Goal: Transaction & Acquisition: Purchase product/service

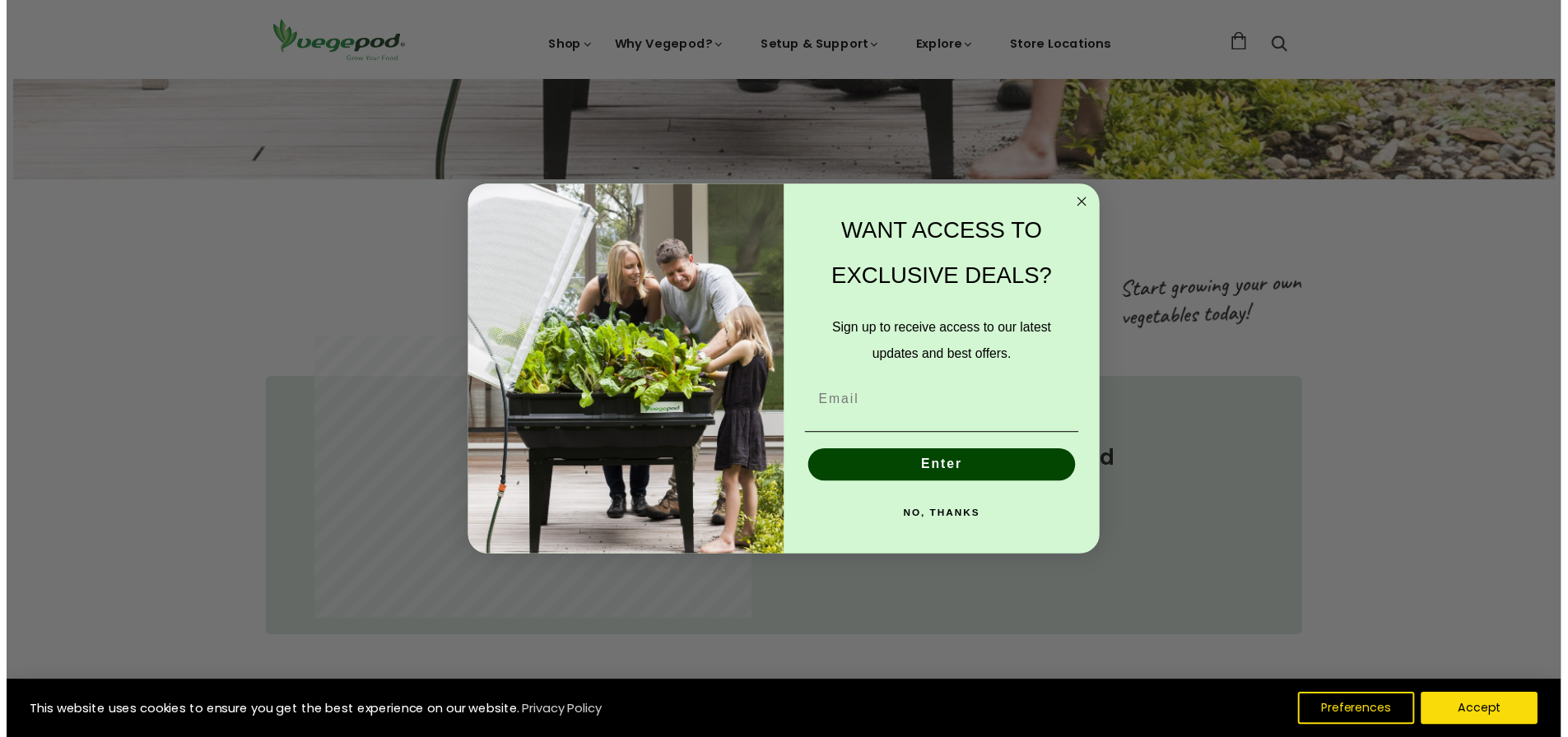
scroll to position [823, 0]
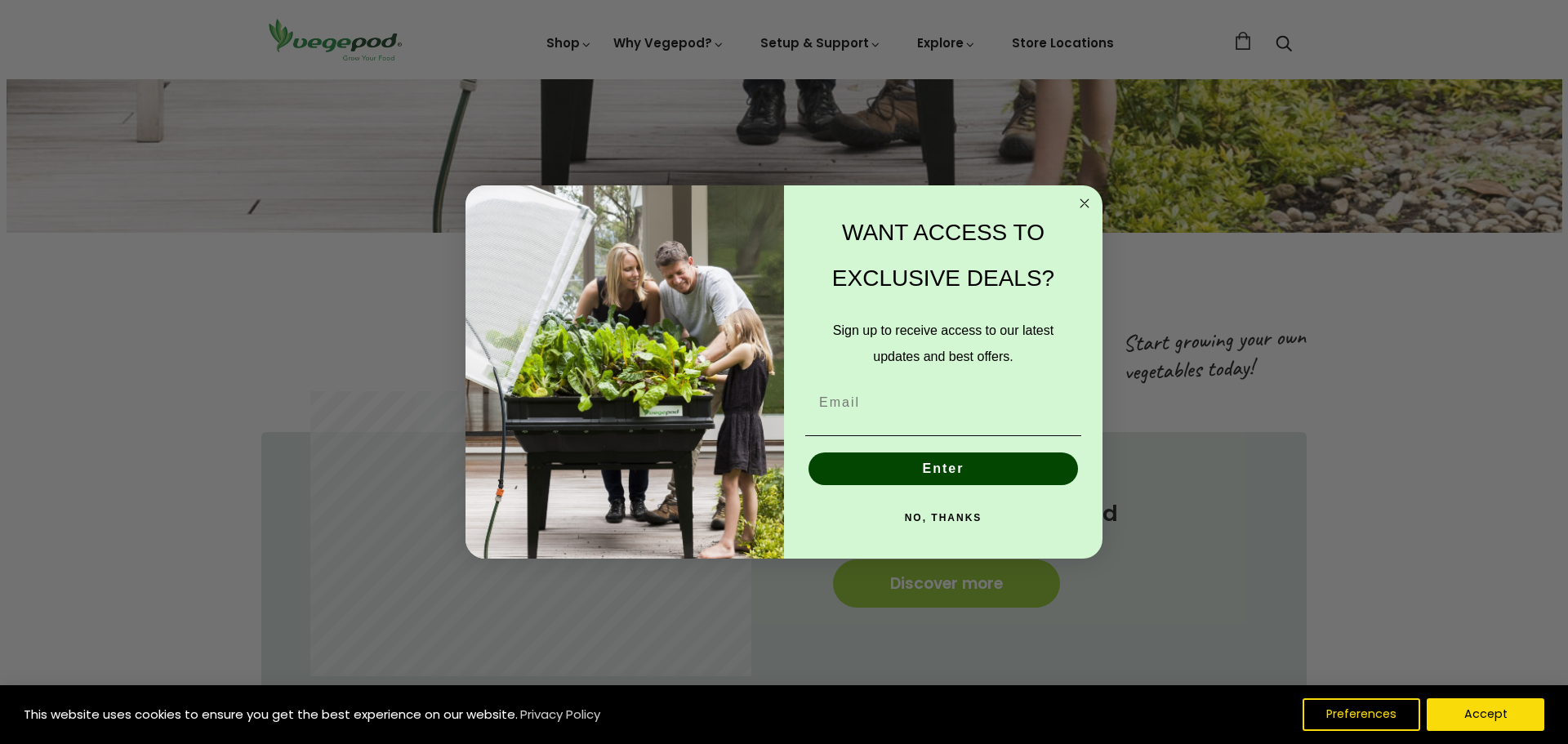
click at [1078, 202] on circle "Close dialog" at bounding box center [1084, 203] width 18 height 18
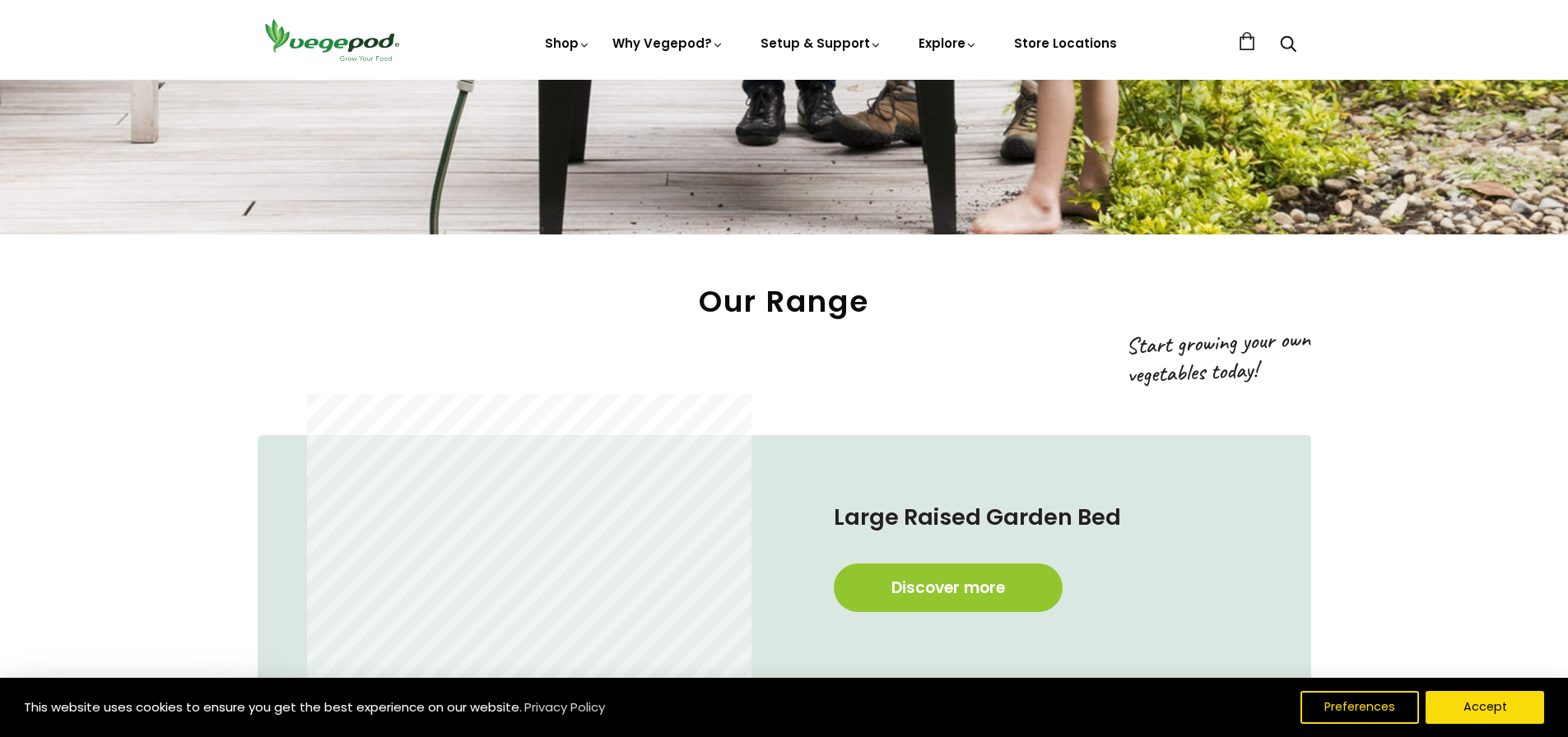
scroll to position [906, 0]
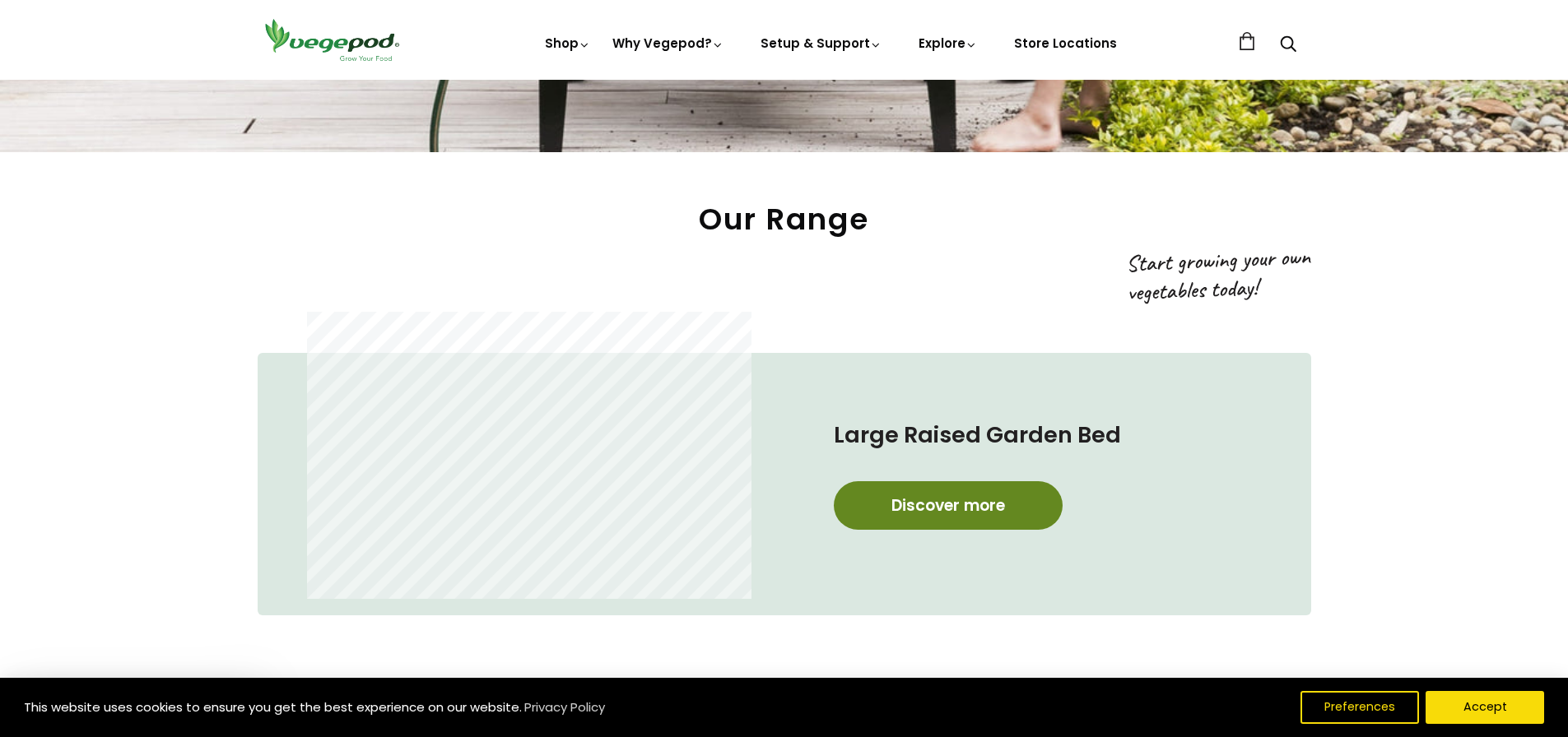
click at [919, 500] on link "Discover more" at bounding box center [948, 506] width 229 height 49
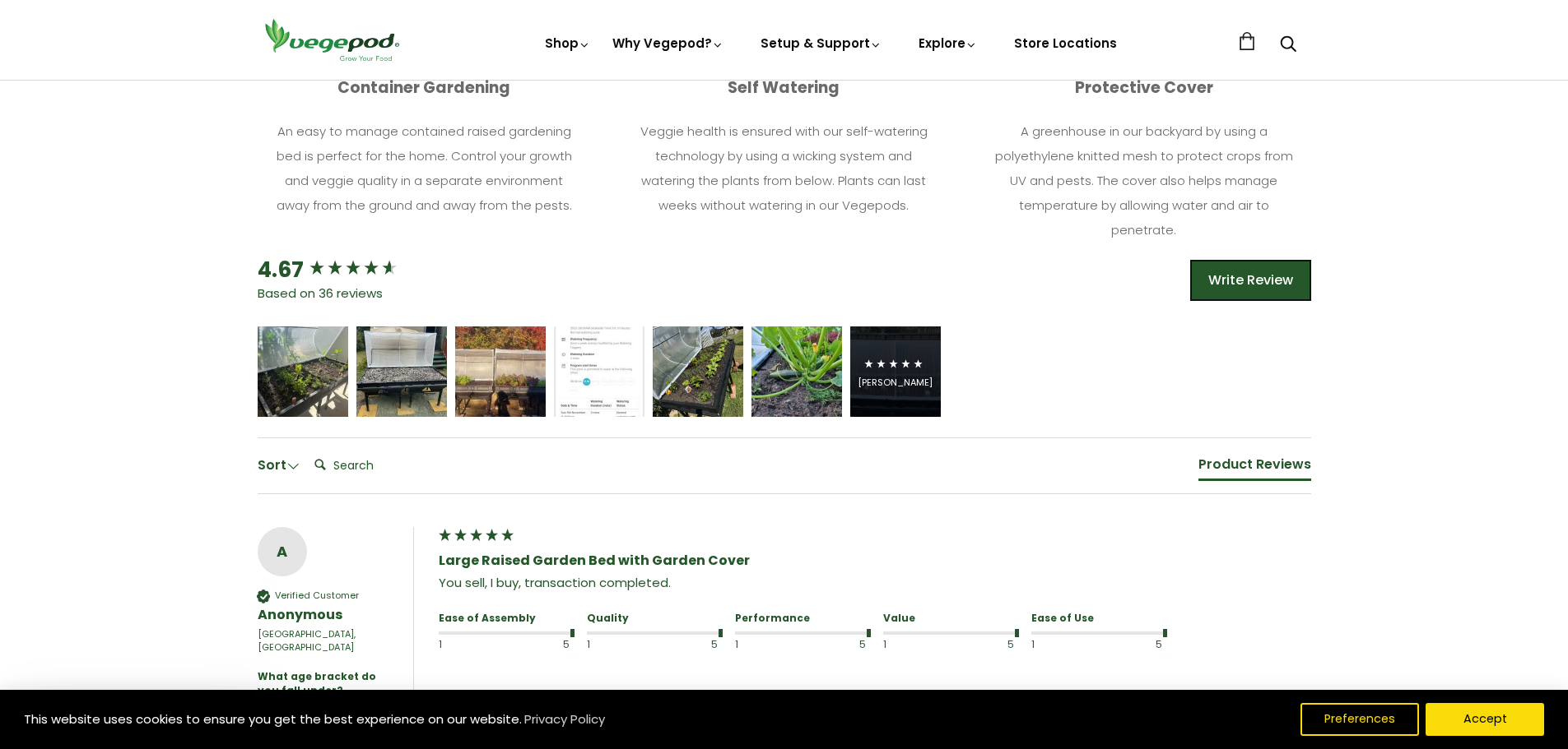
scroll to position [905, 0]
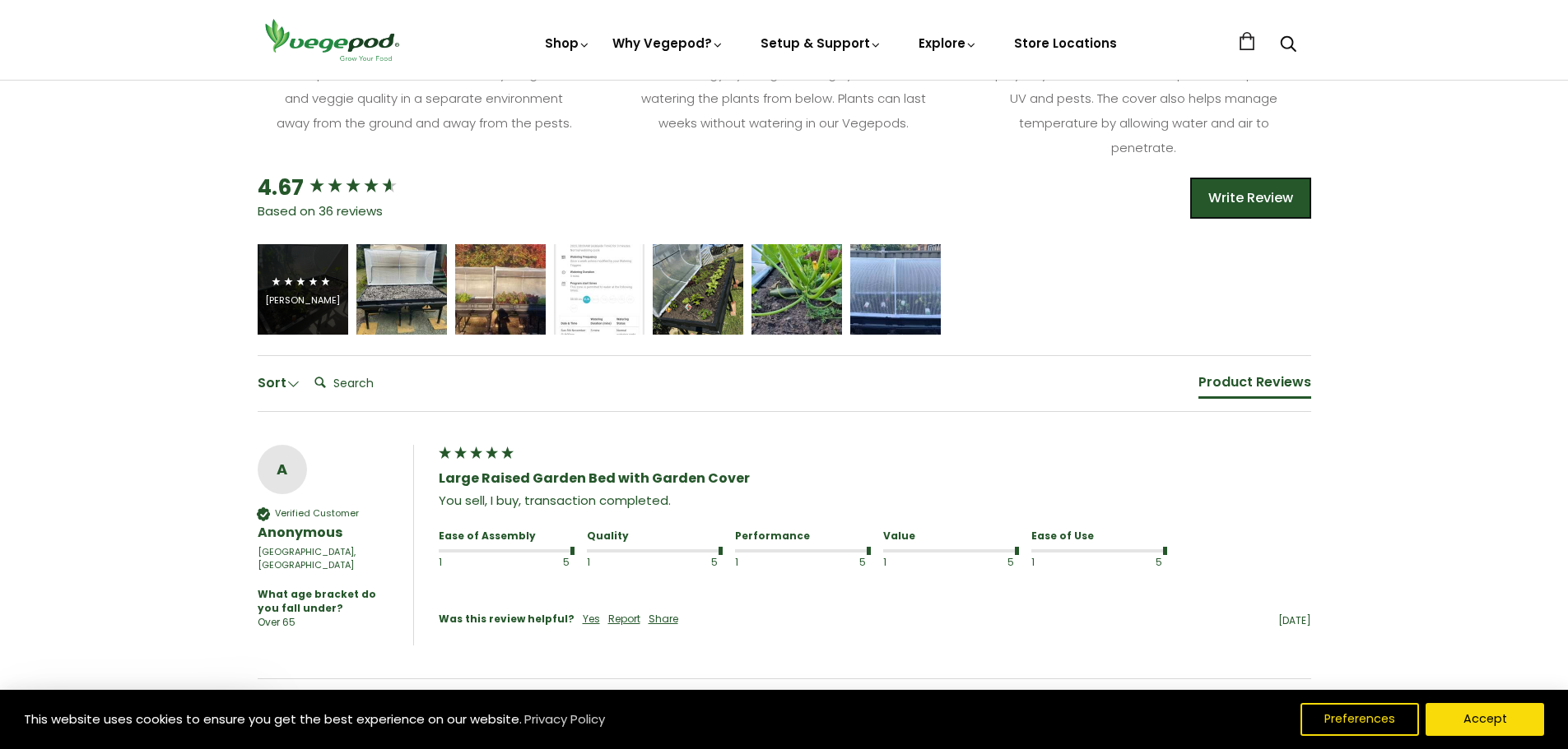
click at [330, 314] on div "[PERSON_NAME]" at bounding box center [302, 290] width 90 height 90
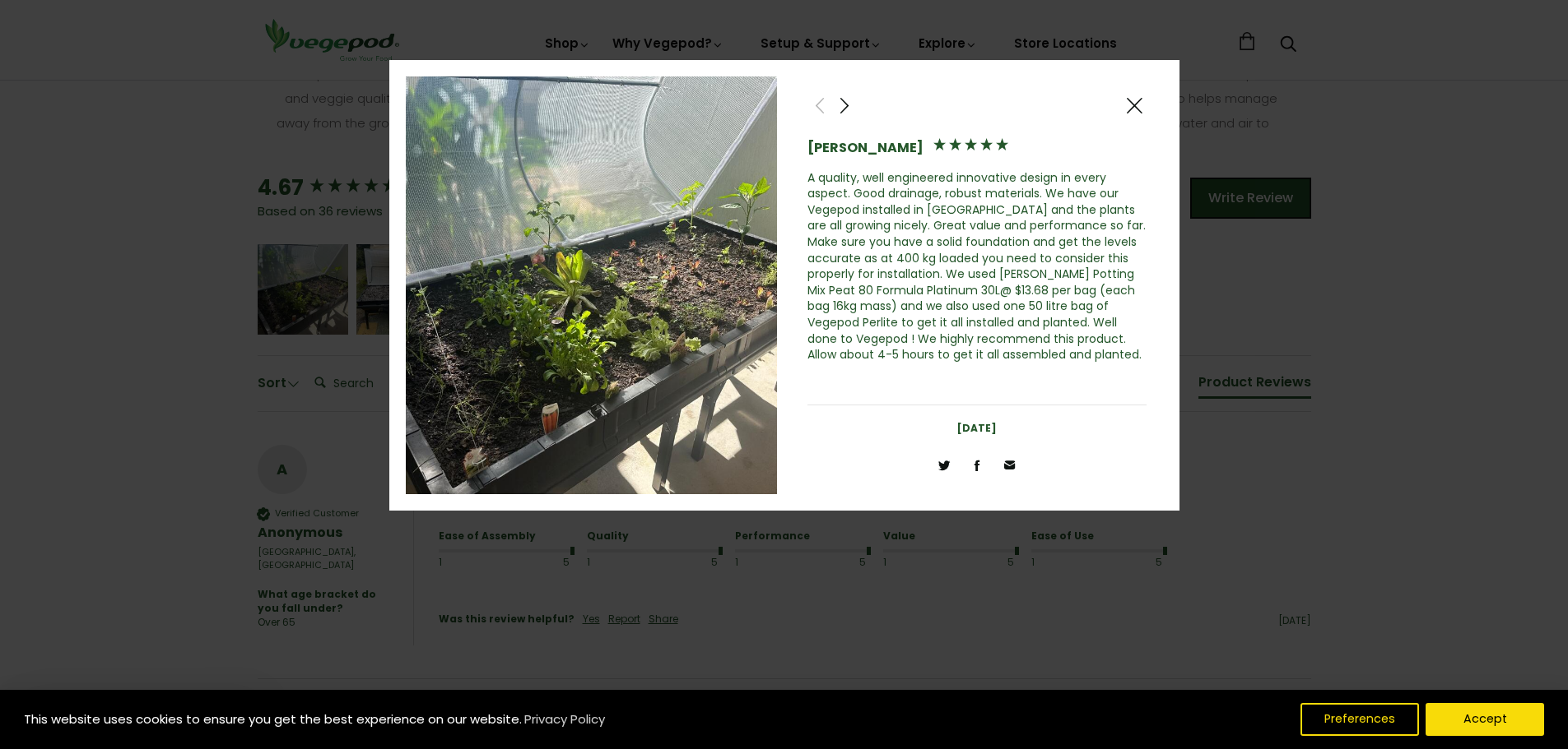
click at [1143, 99] on div at bounding box center [1134, 105] width 25 height 25
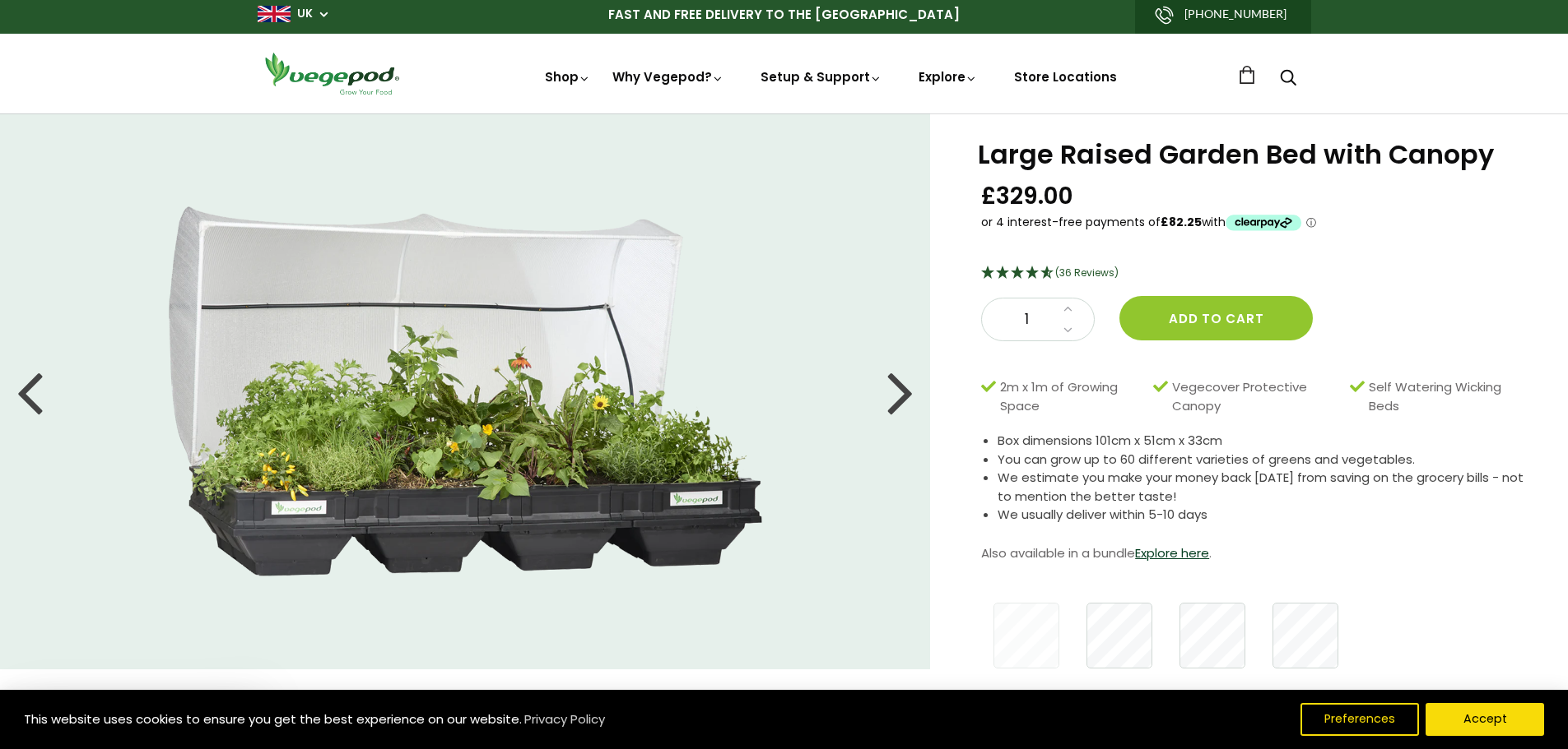
scroll to position [0, 0]
